Goal: Task Accomplishment & Management: Complete application form

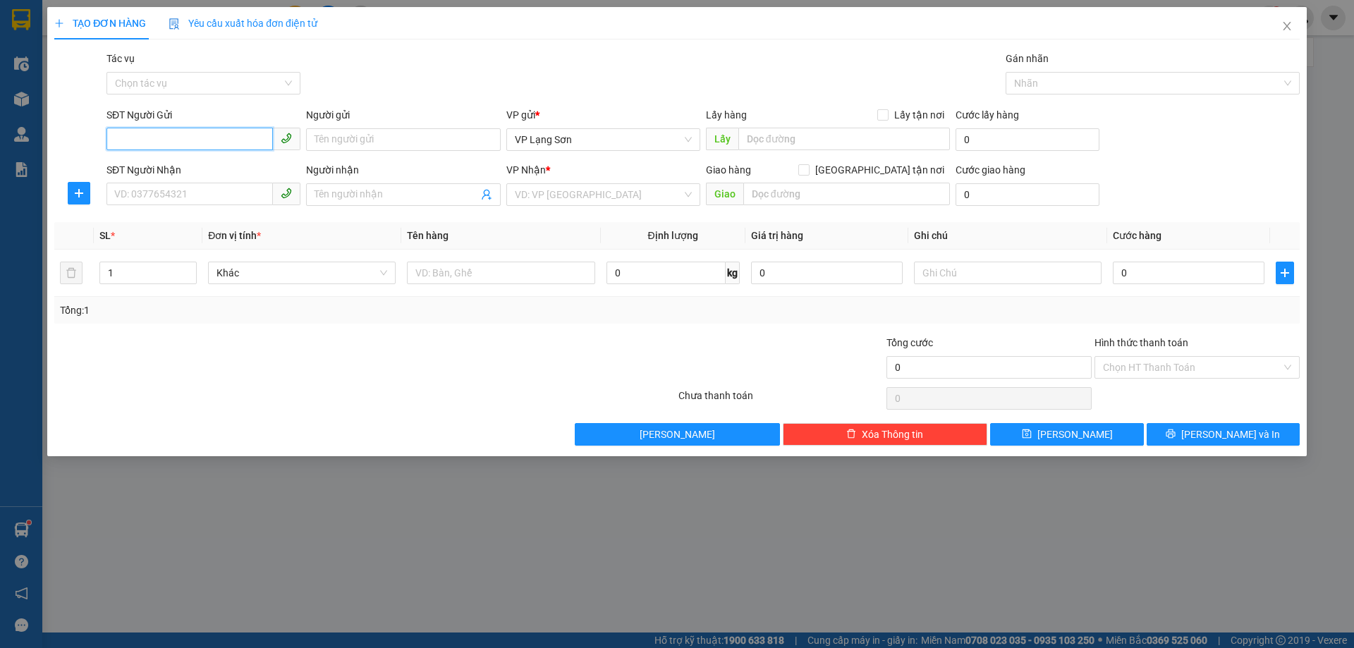
click at [161, 134] on input "SĐT Người Gửi" at bounding box center [189, 139] width 166 height 23
click at [774, 136] on input "text" at bounding box center [844, 139] width 212 height 23
type input "590 BÀ TRIỆU"
click at [198, 139] on input "SĐT Người Gửi" at bounding box center [189, 139] width 166 height 23
paste input "0902082668"
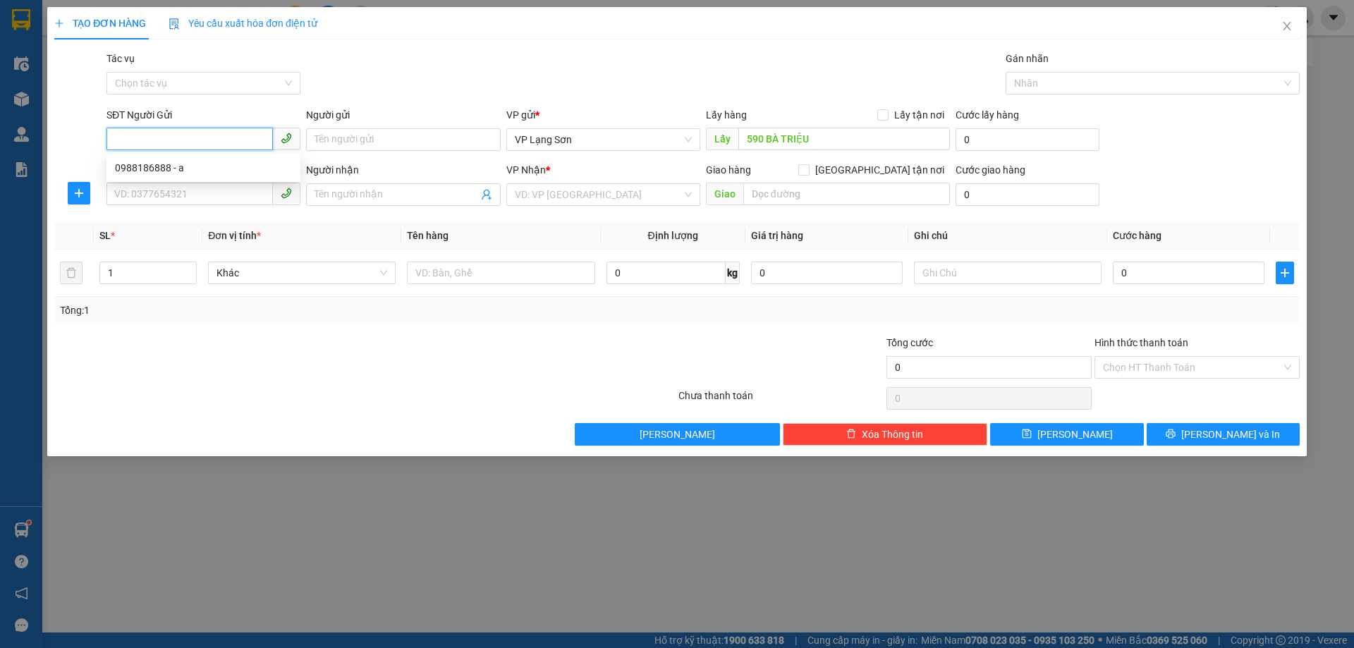
type input "0902082668"
click at [161, 168] on div "0902082668 - A" at bounding box center [203, 168] width 177 height 16
type input "A"
checkbox input "true"
type input "VPLS"
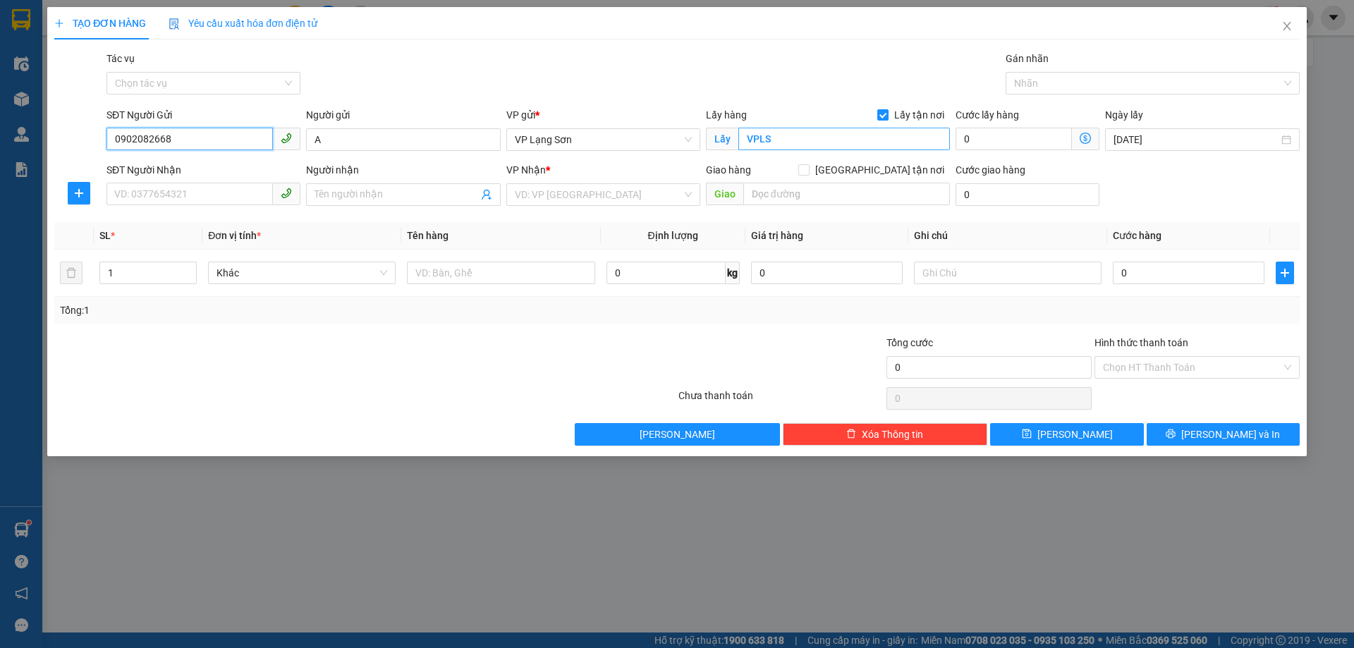
type input "0902082668"
click at [831, 148] on input "VPLS" at bounding box center [844, 139] width 212 height 23
type input "590"
click at [791, 195] on input "text" at bounding box center [846, 194] width 207 height 23
type input "TIME CITY"
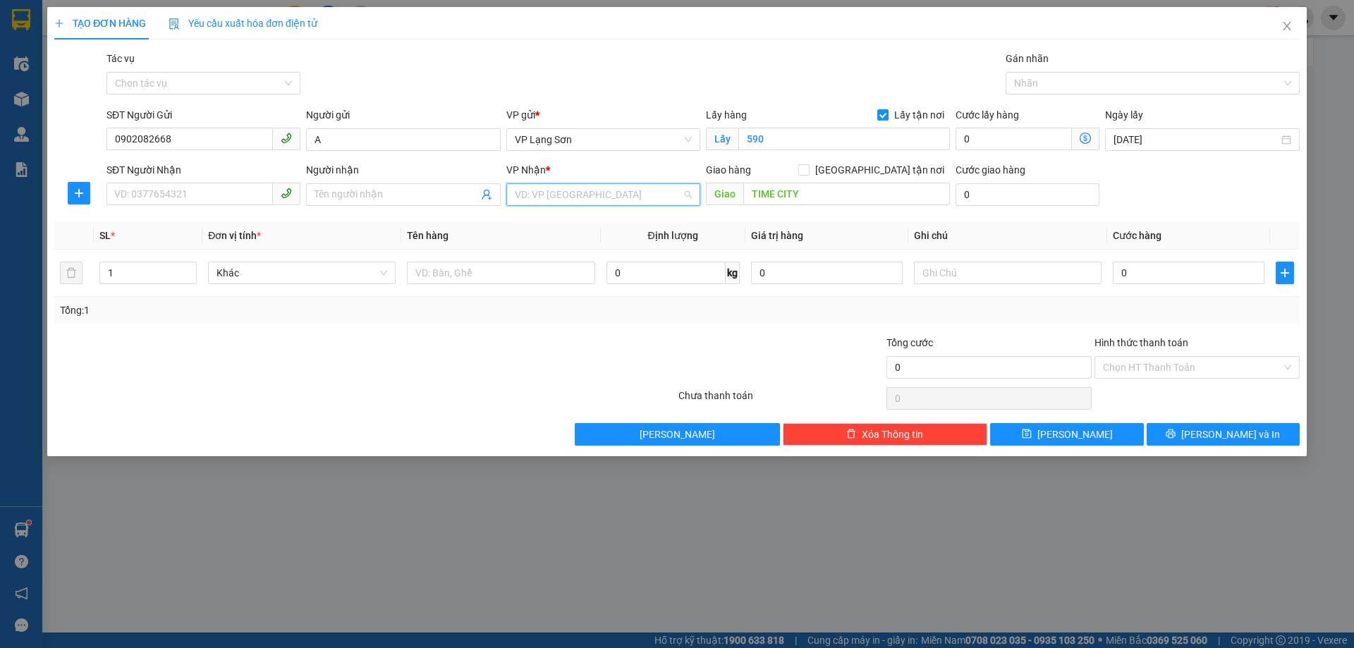
click at [548, 199] on input "search" at bounding box center [598, 194] width 167 height 21
click at [575, 231] on div "VP [PERSON_NAME]" at bounding box center [603, 223] width 194 height 23
click at [748, 201] on input "TIME CITY" at bounding box center [846, 194] width 207 height 23
click at [750, 199] on input "TIME CITY" at bounding box center [846, 194] width 207 height 23
click at [886, 170] on span "[GEOGRAPHIC_DATA] tận nơi" at bounding box center [880, 170] width 140 height 16
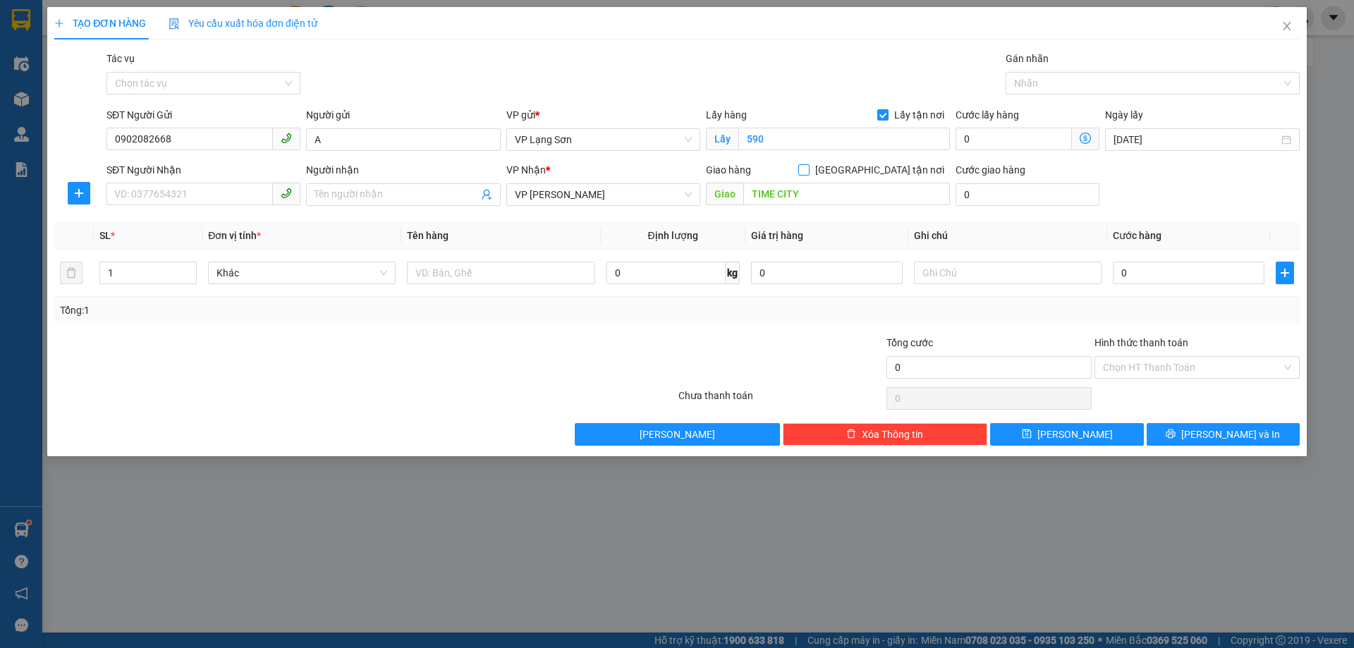
click at [808, 170] on input "[GEOGRAPHIC_DATA] tận nơi" at bounding box center [803, 169] width 10 height 10
checkbox input "true"
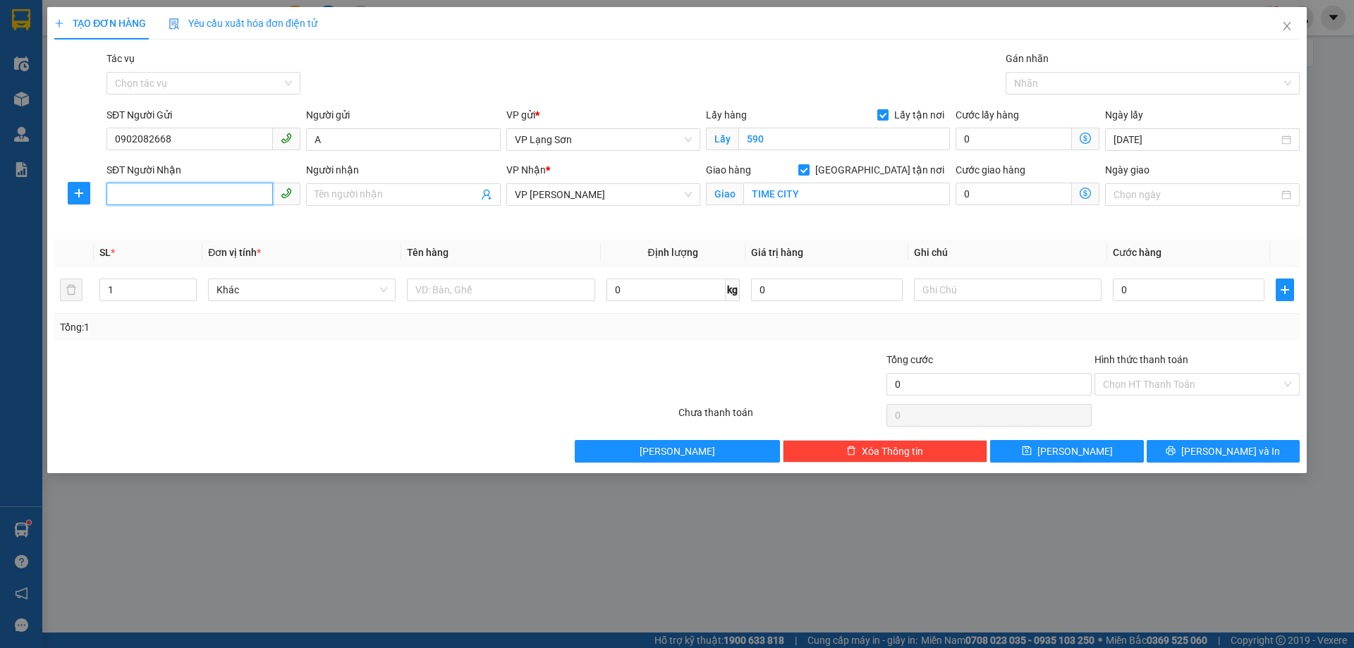
click at [173, 190] on input "SĐT Người Nhận" at bounding box center [189, 194] width 166 height 23
type input "0913380888"
click at [519, 288] on input "text" at bounding box center [501, 290] width 188 height 23
click at [744, 195] on input "TIME CITY" at bounding box center [846, 194] width 207 height 23
click at [524, 286] on input "text" at bounding box center [501, 290] width 188 height 23
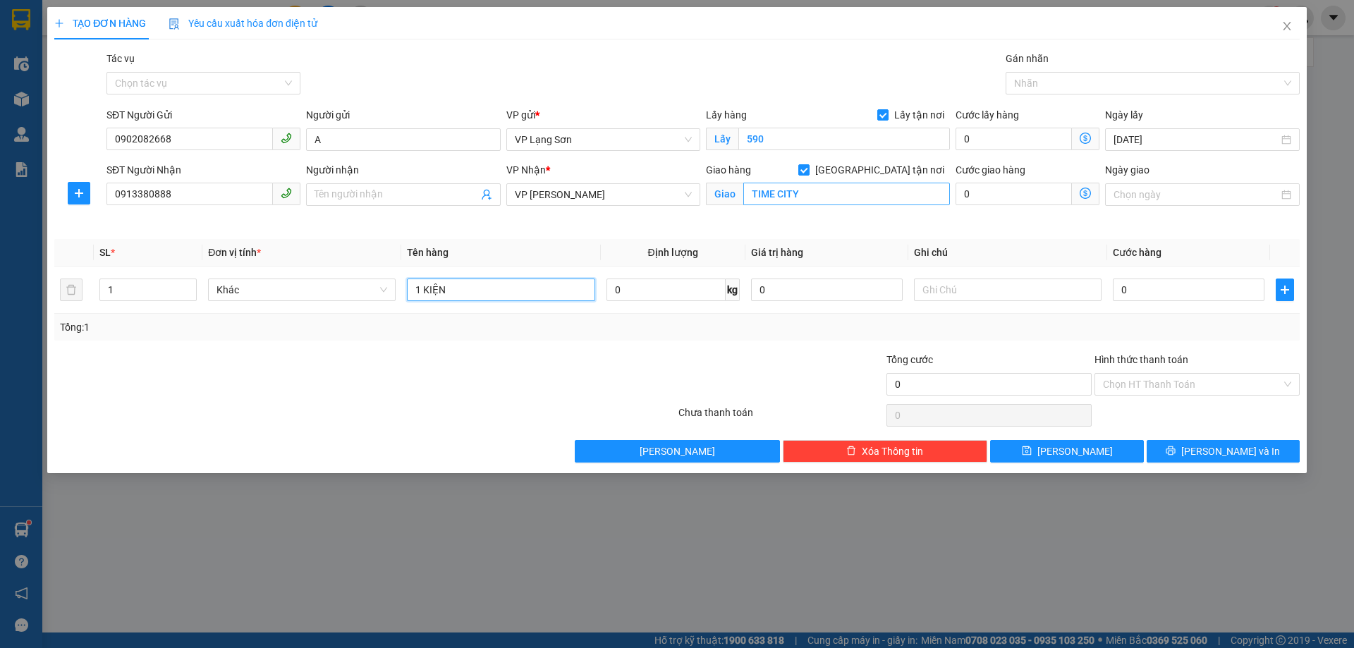
type input "1 KIỆN"
click at [749, 197] on input "TIME CITY" at bounding box center [846, 194] width 207 height 23
click at [754, 193] on input "TIME CITY" at bounding box center [846, 194] width 207 height 23
click at [748, 187] on input "TIME CITY" at bounding box center [846, 194] width 207 height 23
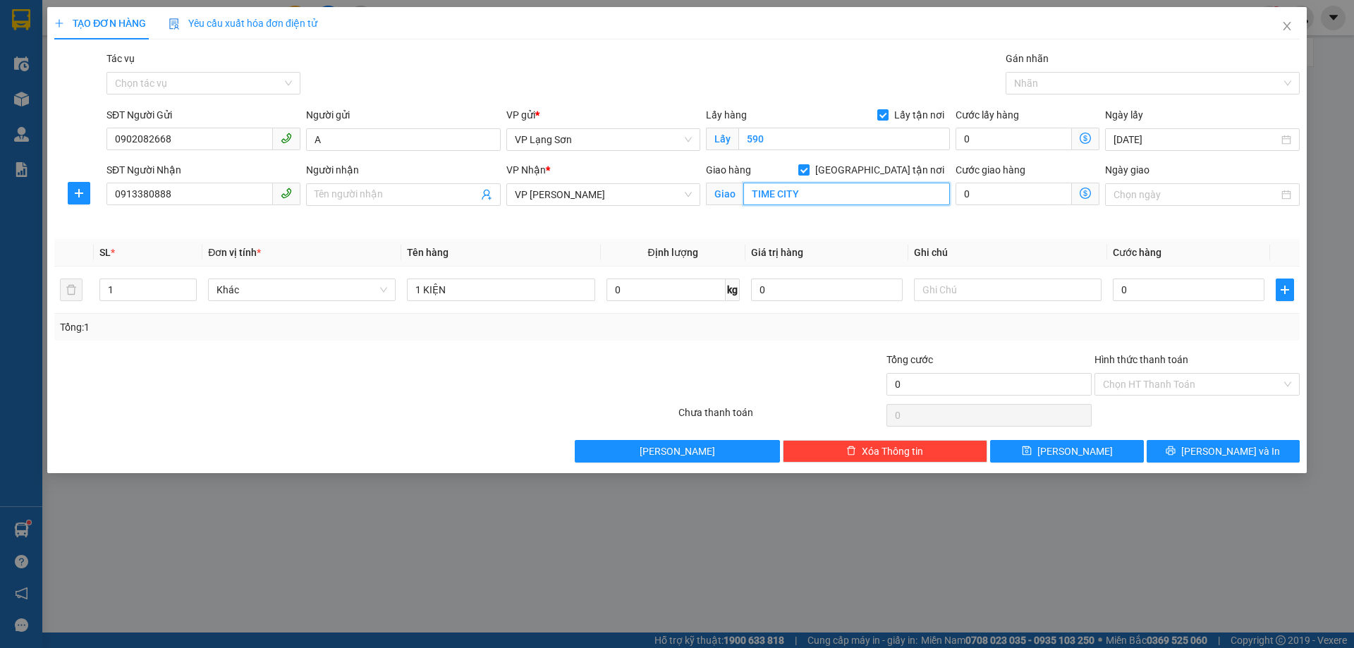
click at [751, 200] on input "TIME CITY" at bounding box center [846, 194] width 207 height 23
click at [741, 195] on span "Giao" at bounding box center [724, 194] width 37 height 23
click at [748, 196] on input "TIME CITY" at bounding box center [846, 194] width 207 height 23
click at [751, 195] on input "TIME CITY" at bounding box center [846, 194] width 207 height 23
type input "[GEOGRAPHIC_DATA]"
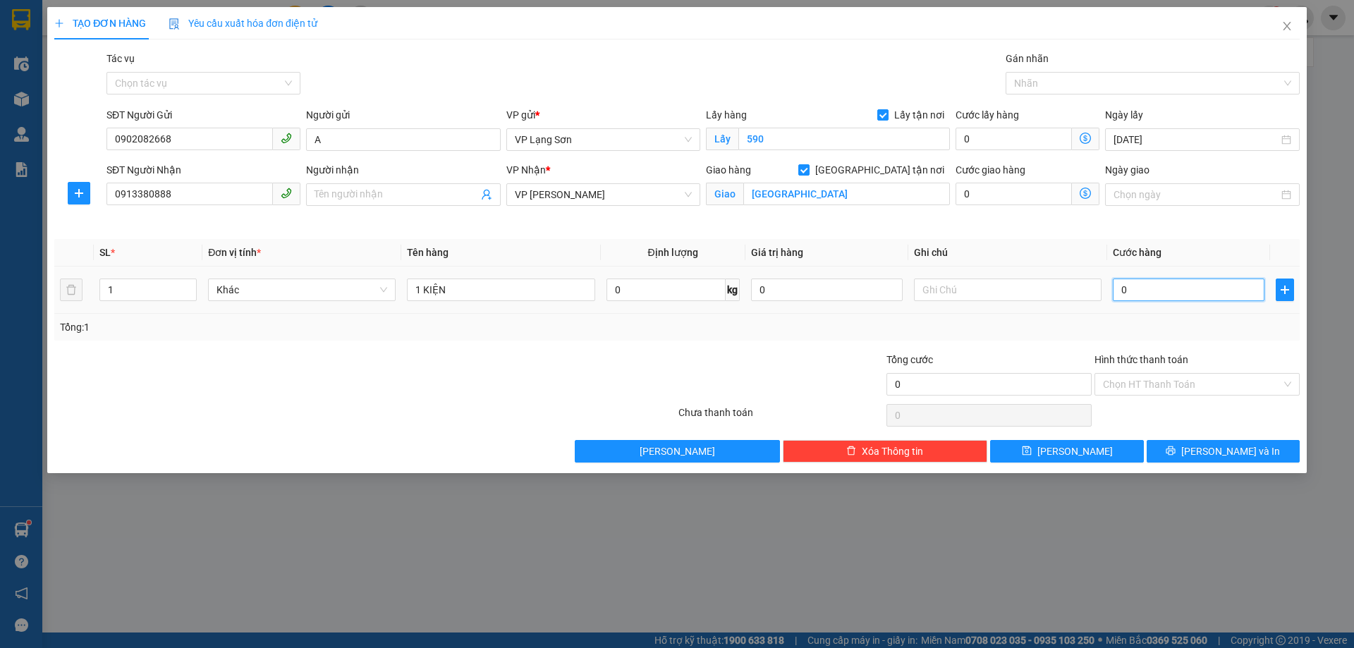
click at [1155, 293] on input "0" at bounding box center [1189, 290] width 152 height 23
type input "1"
type input "15"
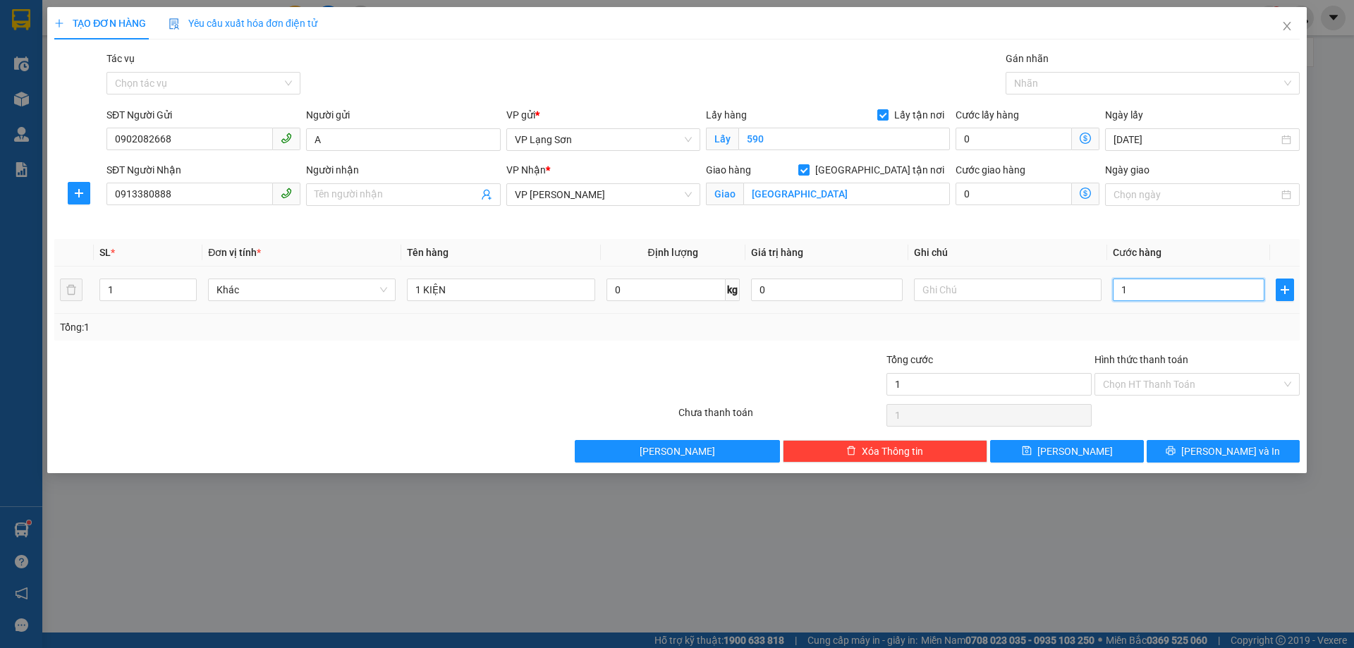
type input "15"
type input "150"
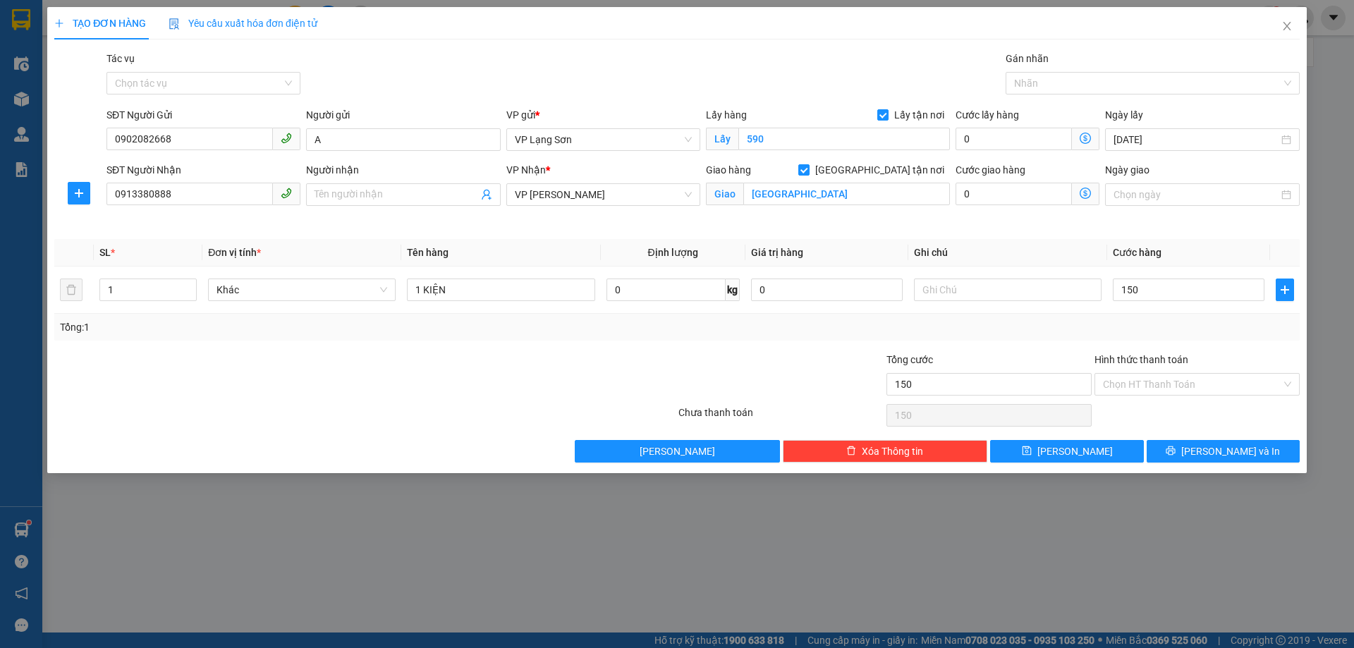
type input "150.000"
click at [1019, 329] on div "Tổng: 1" at bounding box center [677, 327] width 1234 height 16
click at [1064, 447] on button "[PERSON_NAME]" at bounding box center [1066, 451] width 153 height 23
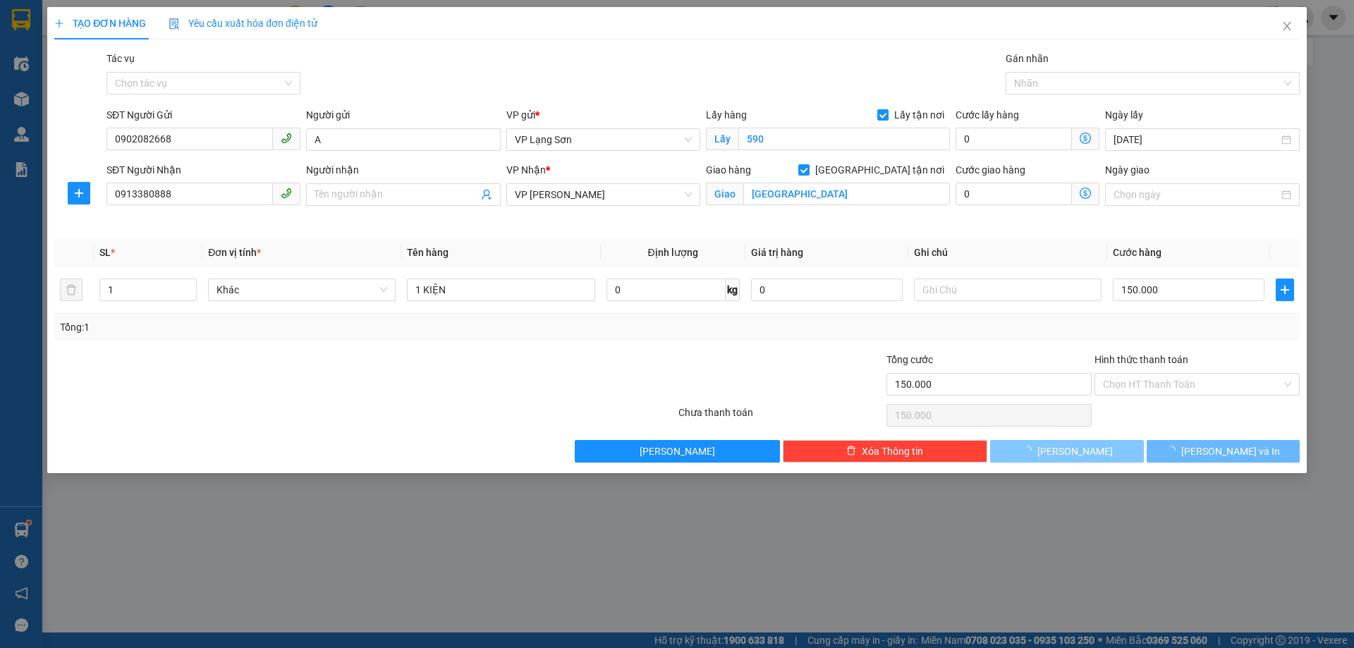
checkbox input "false"
type input "0"
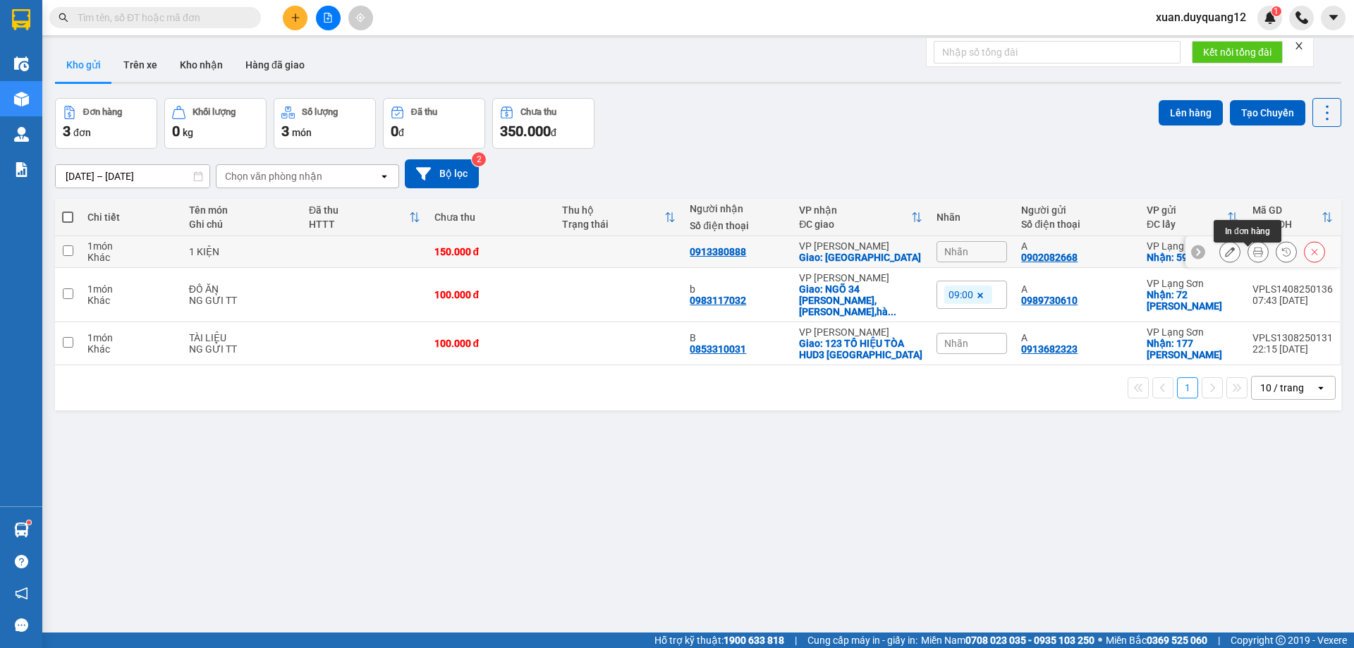
click at [1220, 264] on button at bounding box center [1230, 252] width 20 height 25
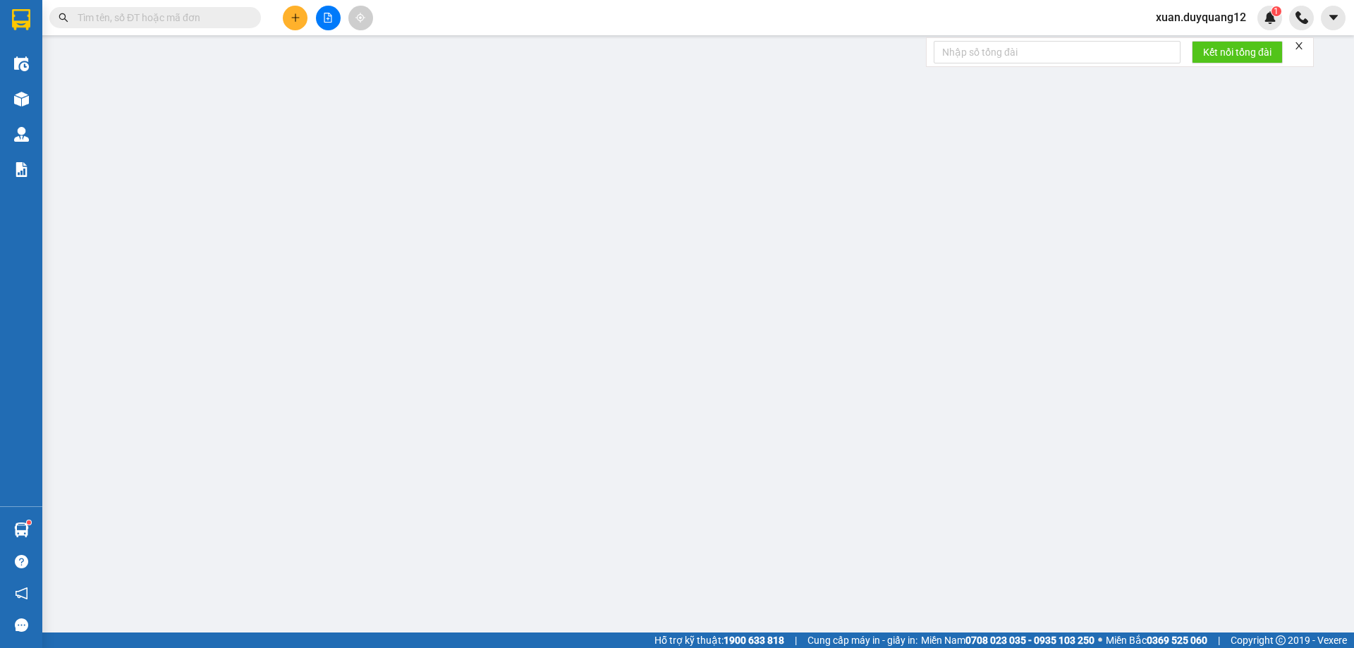
type input "0902082668"
type input "A"
checkbox input "true"
type input "590"
type input "0913380888"
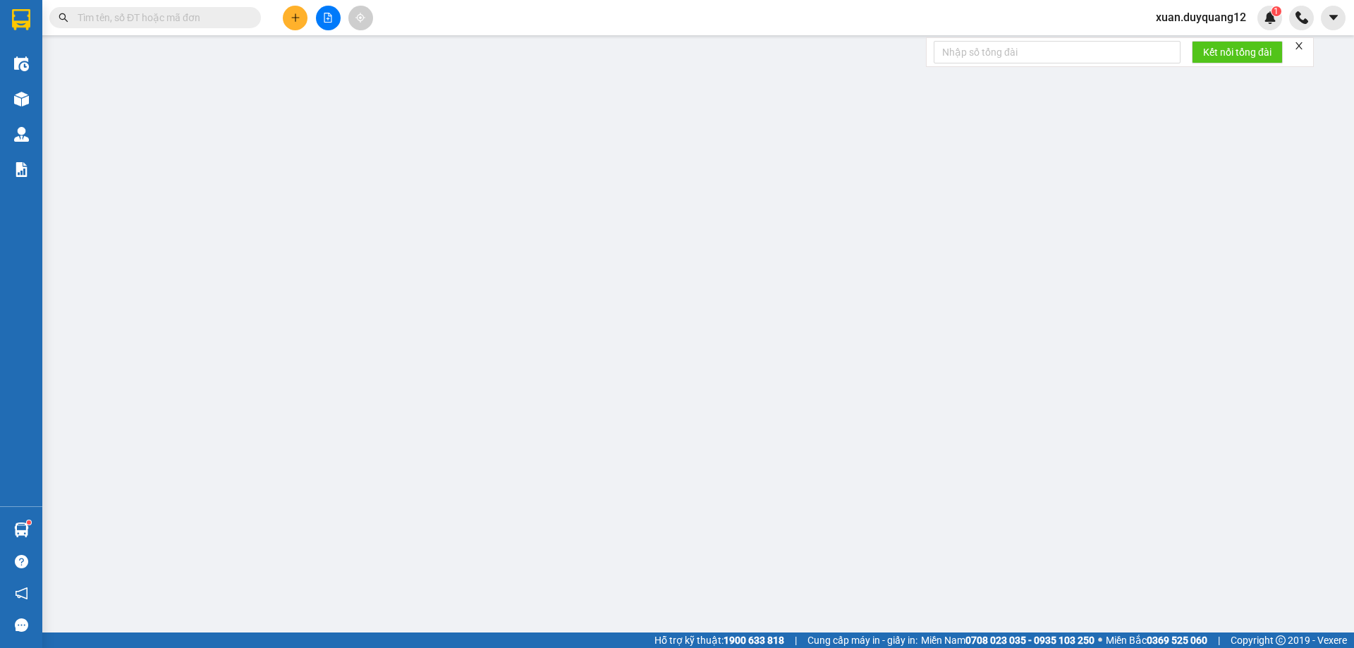
checkbox input "true"
type input "[GEOGRAPHIC_DATA]"
type input "150.000"
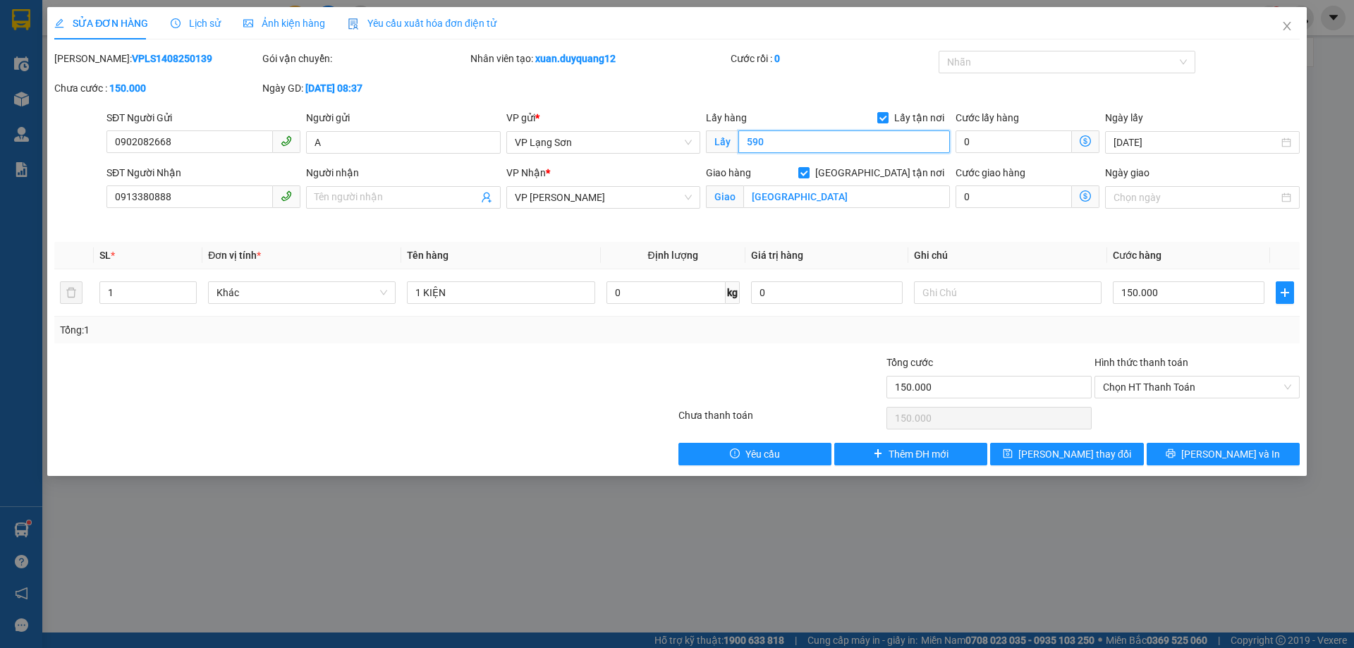
click at [804, 142] on input "590" at bounding box center [844, 141] width 212 height 23
click at [800, 142] on input "590" at bounding box center [844, 141] width 212 height 23
click at [781, 134] on input "590 BÀ RIỆU" at bounding box center [844, 141] width 212 height 23
type input "590 BÀ TRIỆU"
click at [1090, 451] on span "[PERSON_NAME] thay đổi" at bounding box center [1074, 454] width 113 height 16
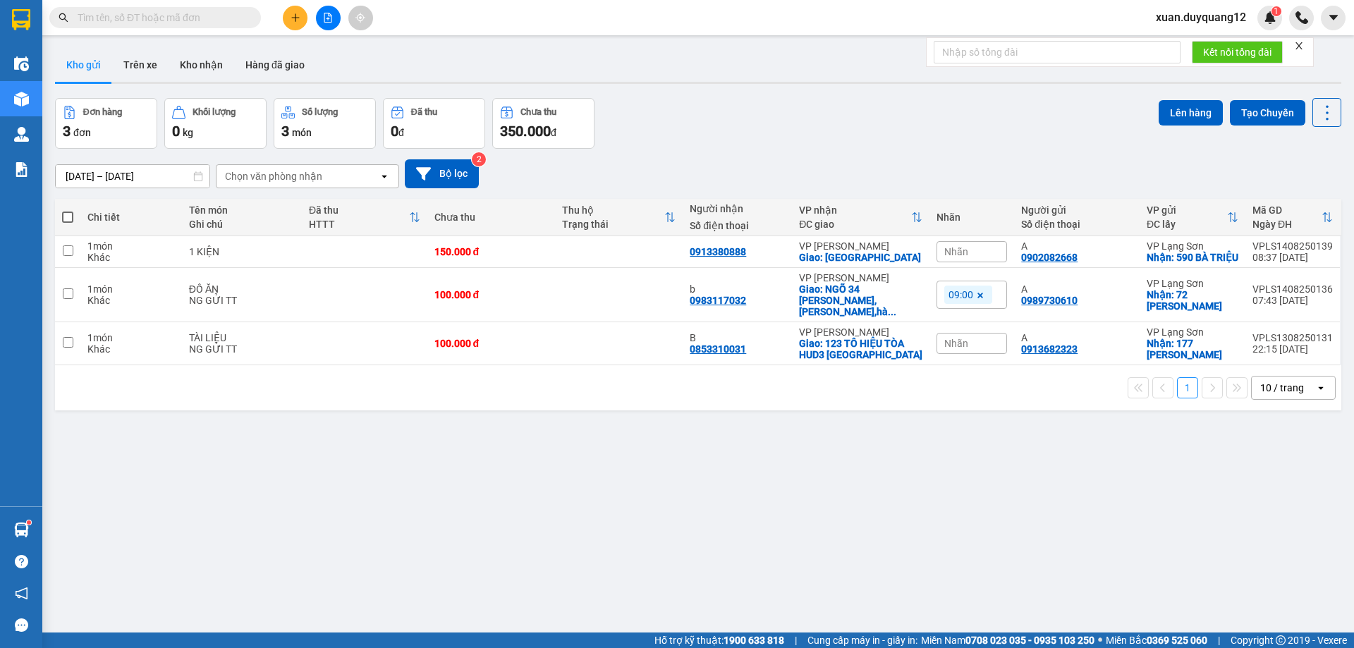
click at [922, 136] on div "Đơn hàng 3 đơn Khối lượng 0 kg Số lượng 3 món Đã thu 0 đ Chưa thu 350.000 đ Lên…" at bounding box center [698, 123] width 1286 height 51
drag, startPoint x: 1181, startPoint y: 272, endPoint x: 1013, endPoint y: 268, distance: 167.9
click at [1013, 268] on tr "1 món Khác 1 KIỆN 150.000 đ 0913380888 VP [GEOGRAPHIC_DATA]: [GEOGRAPHIC_DATA] …" at bounding box center [698, 252] width 1286 height 32
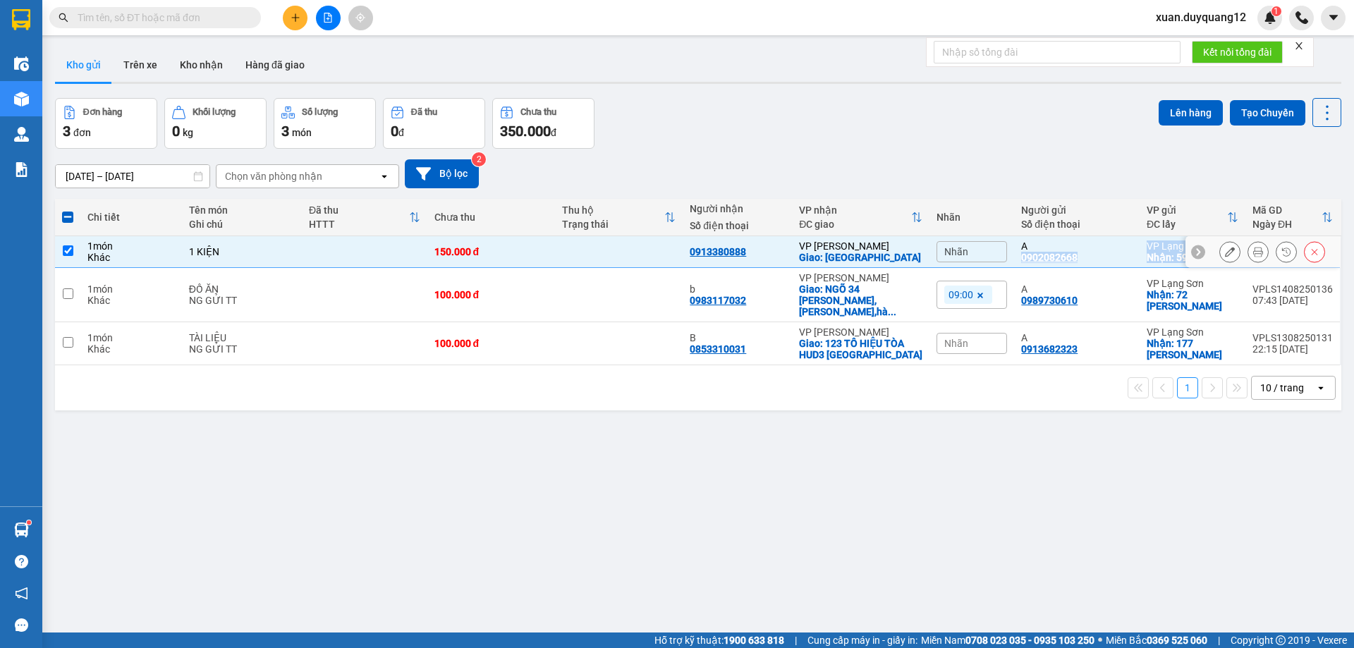
copy tr "0902082668 VP [GEOGRAPHIC_DATA]: 590 BÀ TRIỆU VPLS1408250139 08:37 [DATE]"
click at [531, 255] on div "150.000 đ" at bounding box center [491, 251] width 114 height 11
checkbox input "false"
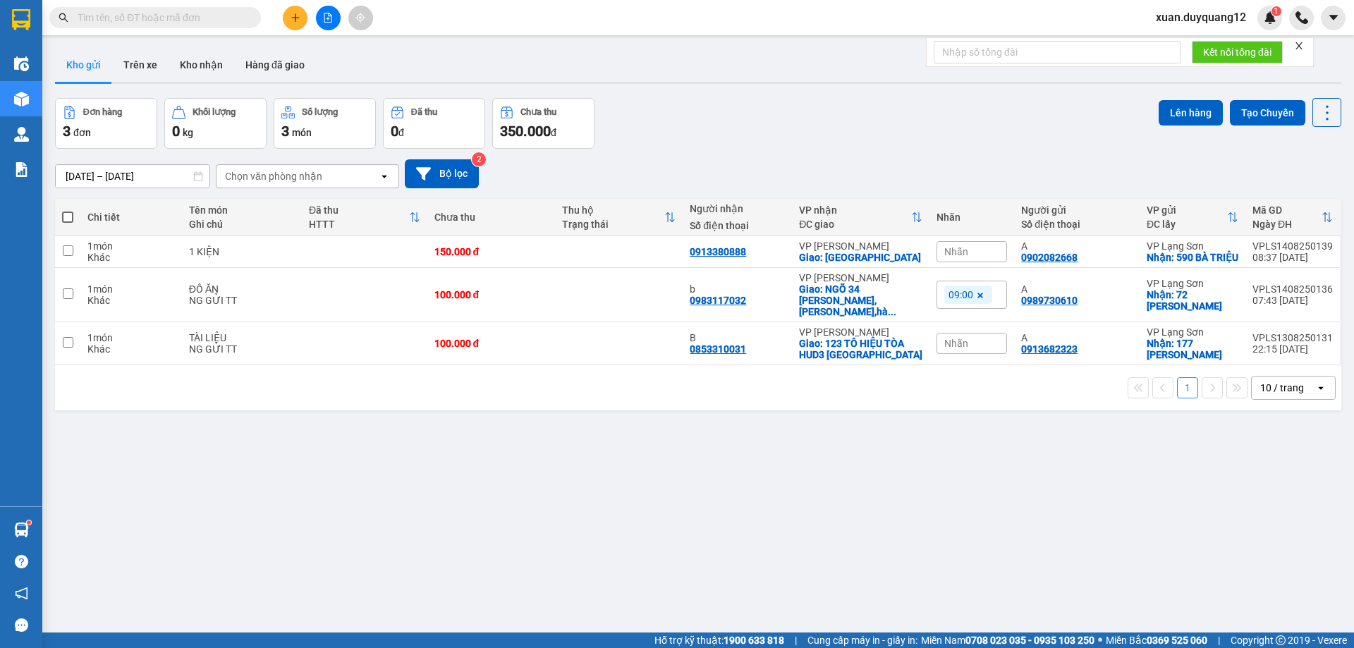
click at [238, 20] on input "text" at bounding box center [161, 18] width 166 height 16
paste input "0962216308"
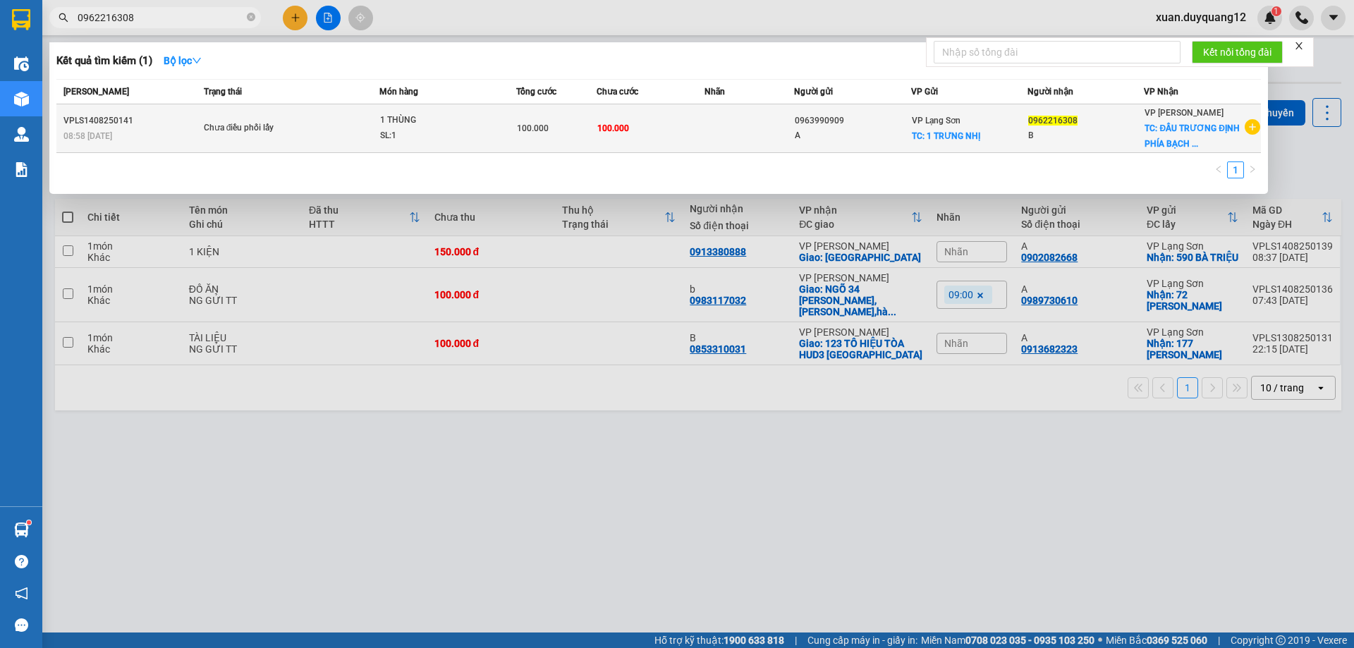
type input "0962216308"
click at [157, 118] on div "VPLS1408250141" at bounding box center [131, 121] width 136 height 15
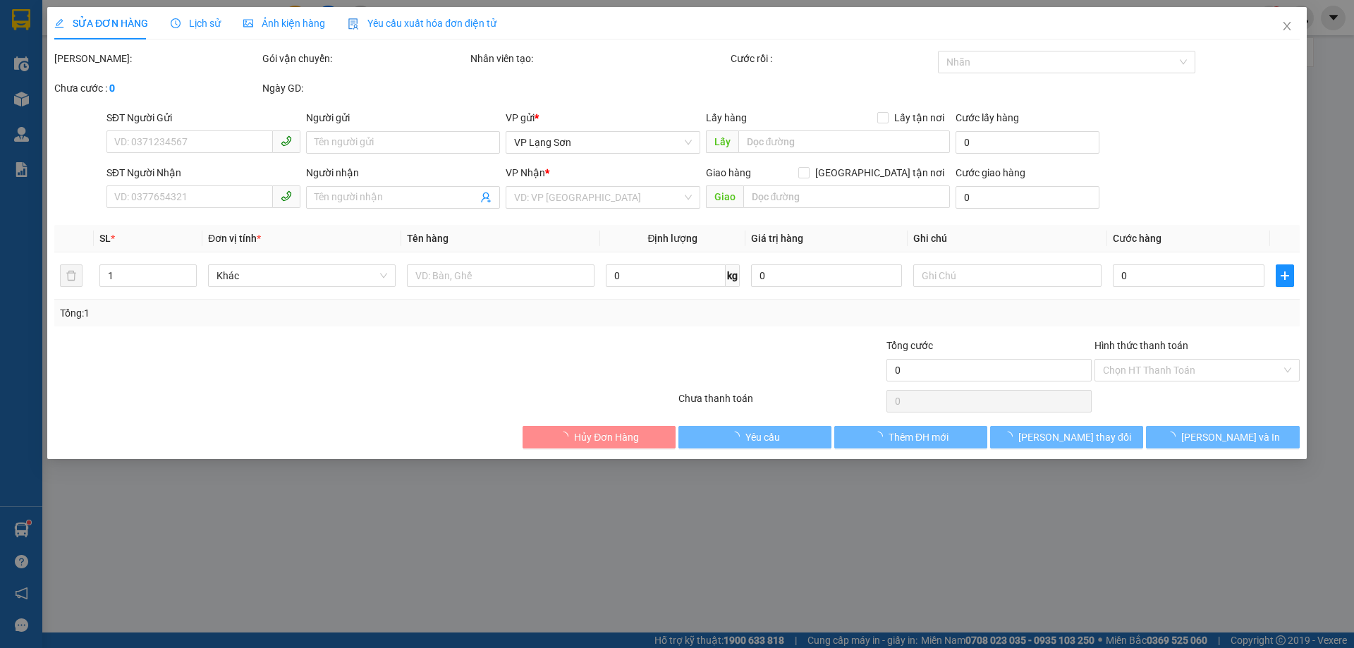
type input "0963990909"
type input "A"
checkbox input "true"
type input "1 TRƯNG NHỊ"
type input "0962216308"
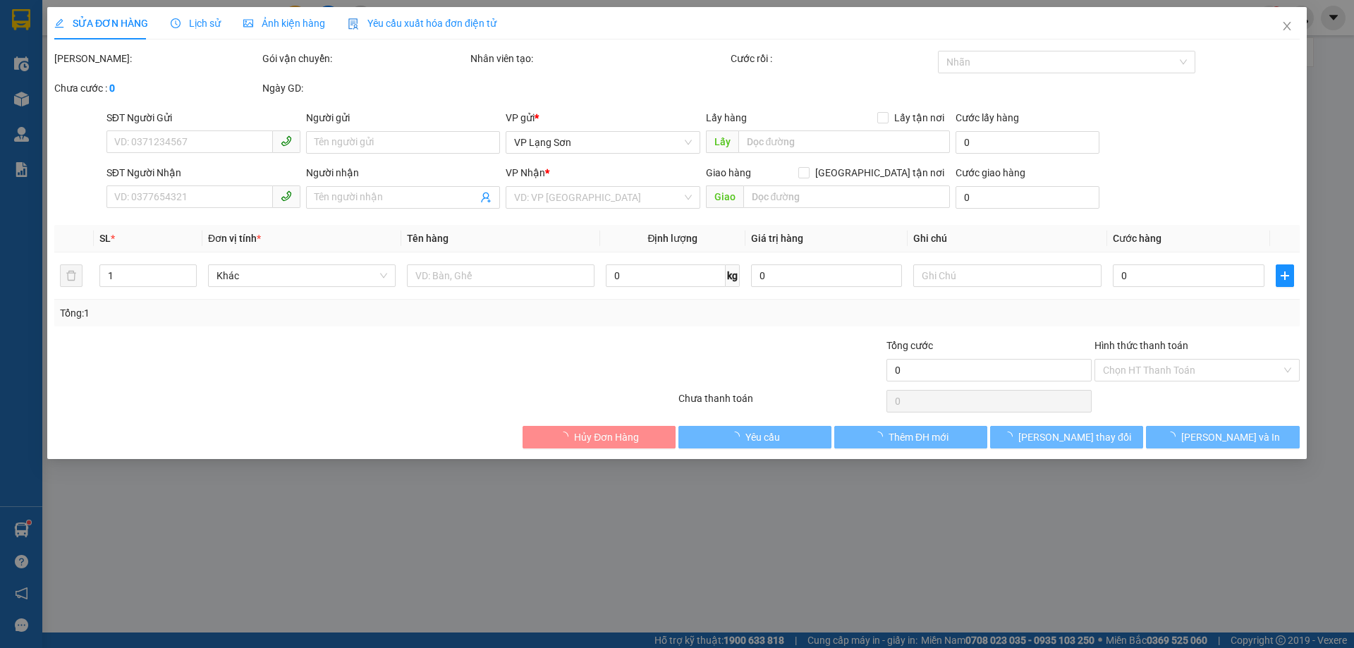
type input "B"
checkbox input "true"
type input "ĐẦU TRƯƠNG ĐỊNH PHÍA BẠCH MAI"
type input "100.000"
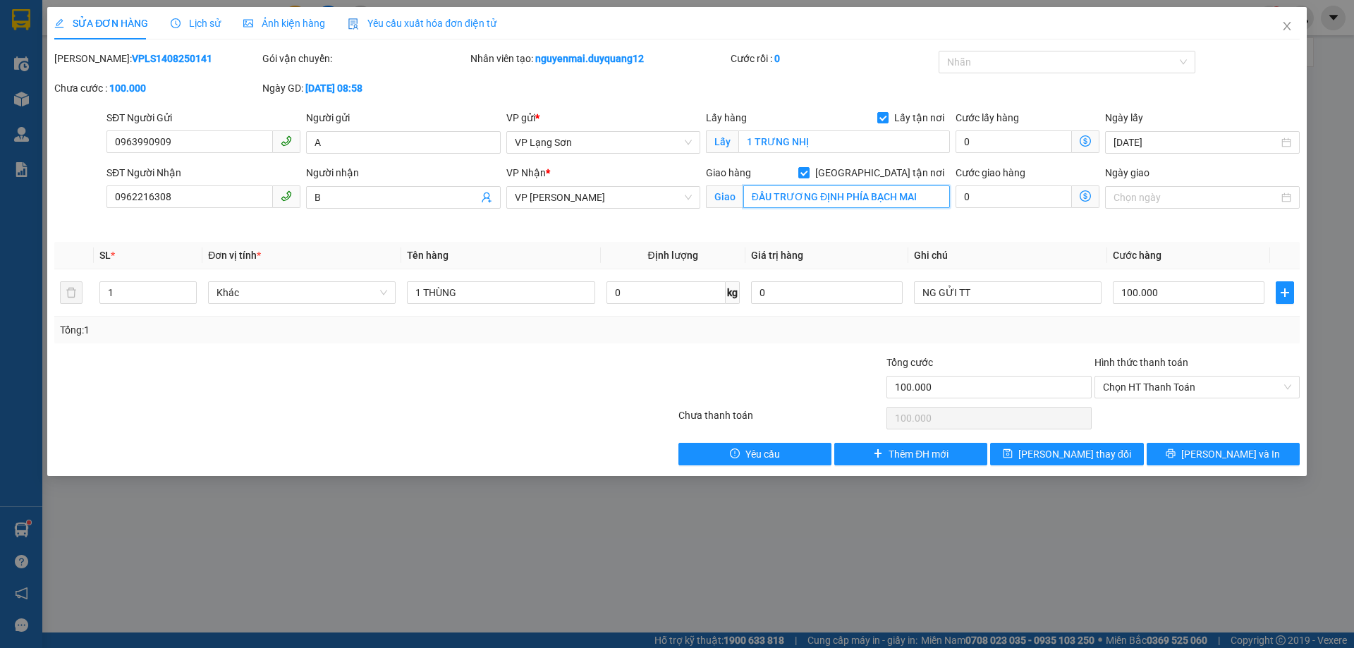
click at [756, 197] on input "ĐẦU TRƯƠNG ĐỊNH PHÍA BẠCH MAI" at bounding box center [846, 196] width 207 height 23
click at [757, 200] on input "ĐẦU TRƯƠNG ĐỊNH PHÍA BẠCH MAI" at bounding box center [846, 196] width 207 height 23
drag, startPoint x: 769, startPoint y: 203, endPoint x: 729, endPoint y: 207, distance: 41.1
click at [729, 207] on span "Giao ĐẦU TRƯƠNG ĐỊNH PHÍA BẠCH MAI" at bounding box center [828, 196] width 244 height 23
type input "141 TRƯƠNG ĐỊNH PHÍA BẠCH MAI"
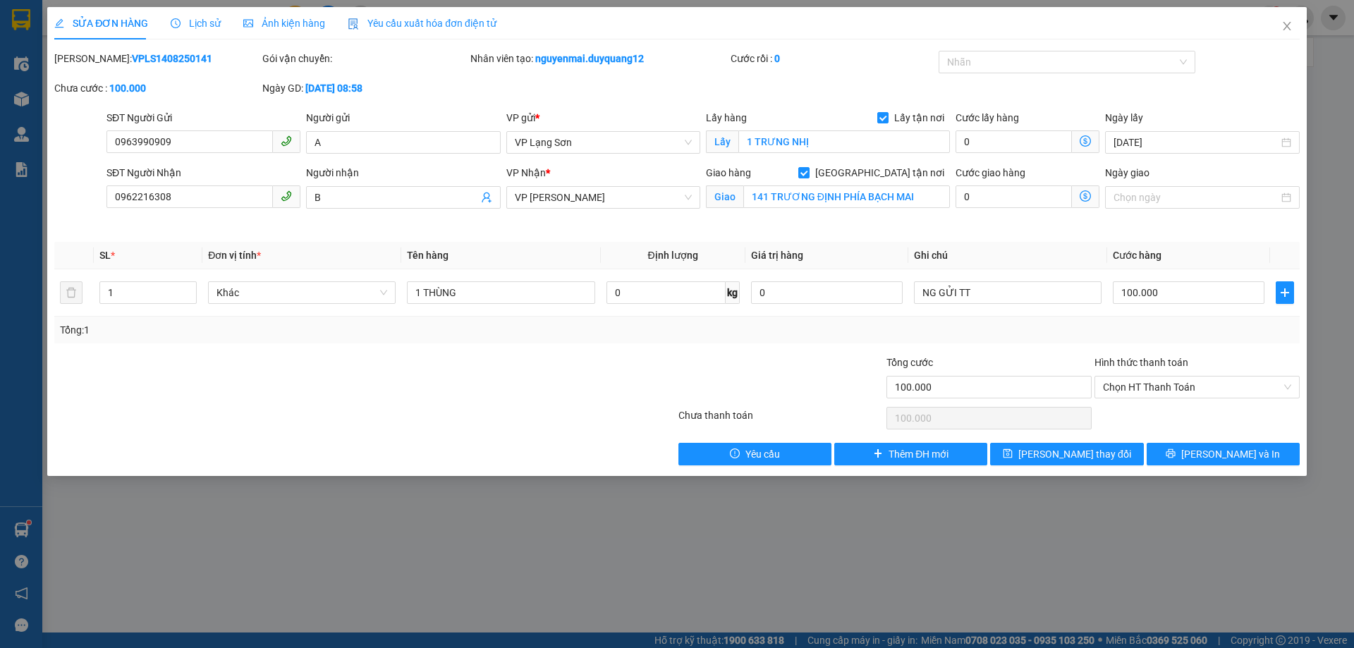
click at [870, 236] on div "Total Paid Fee 0 Total UnPaid Fee 100.000 Cash Collection Total Fee Mã ĐH: VPLS…" at bounding box center [677, 258] width 1246 height 415
click at [1073, 223] on div "Cước giao hàng 0" at bounding box center [1028, 198] width 150 height 66
click at [1070, 450] on span "[PERSON_NAME] thay đổi" at bounding box center [1074, 454] width 113 height 16
